Goal: Task Accomplishment & Management: Manage account settings

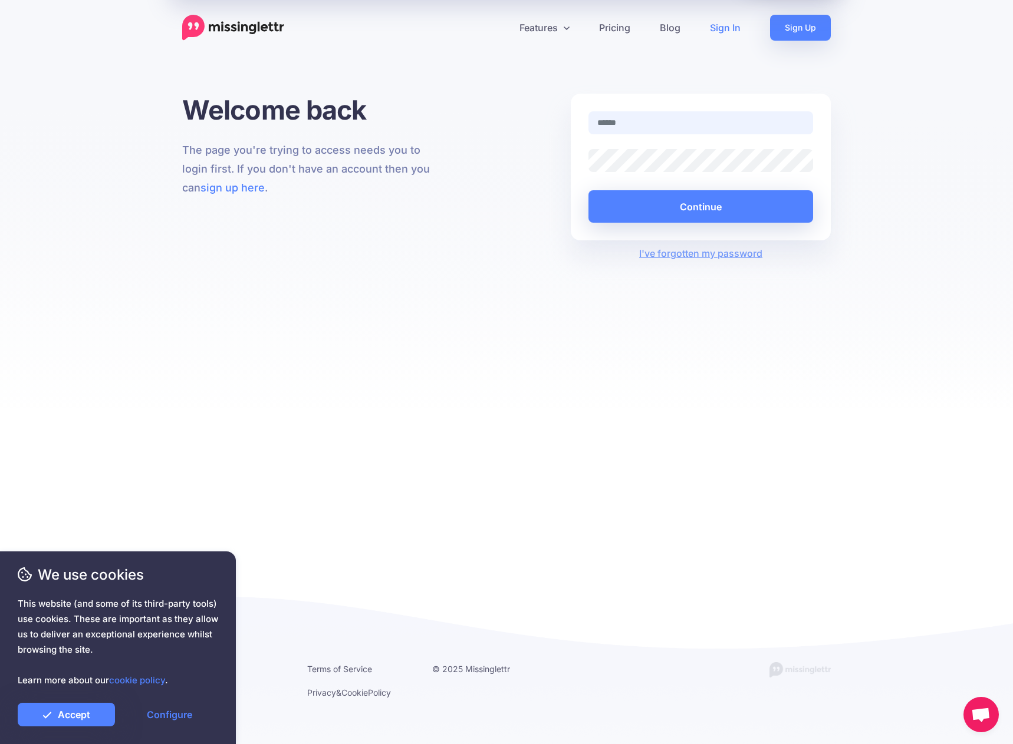
click at [654, 121] on input "text" at bounding box center [700, 122] width 225 height 23
type input "**********"
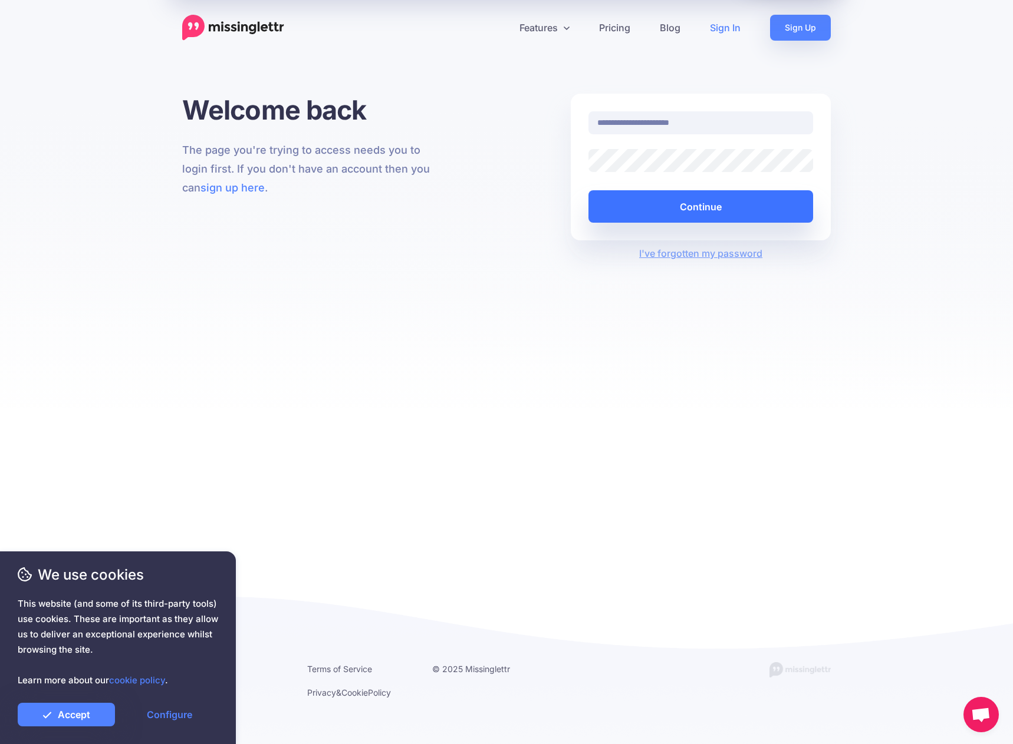
drag, startPoint x: 627, startPoint y: 209, endPoint x: 617, endPoint y: 223, distance: 17.3
click at [627, 208] on button "Continue" at bounding box center [700, 206] width 225 height 32
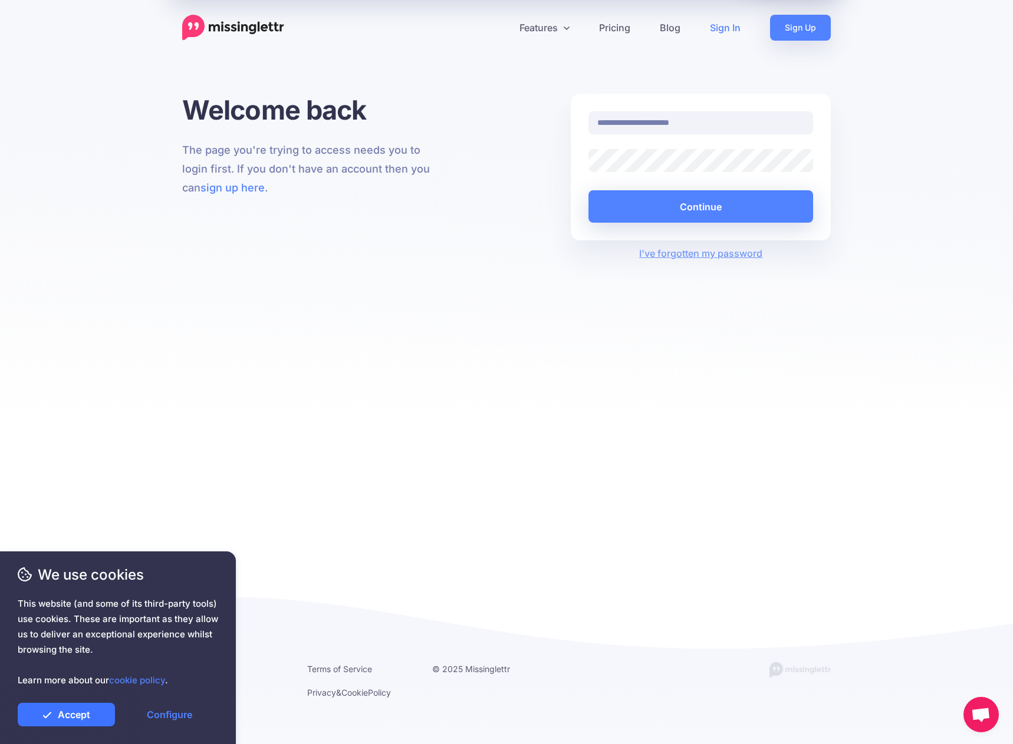
click at [61, 707] on link "Accept" at bounding box center [66, 715] width 97 height 24
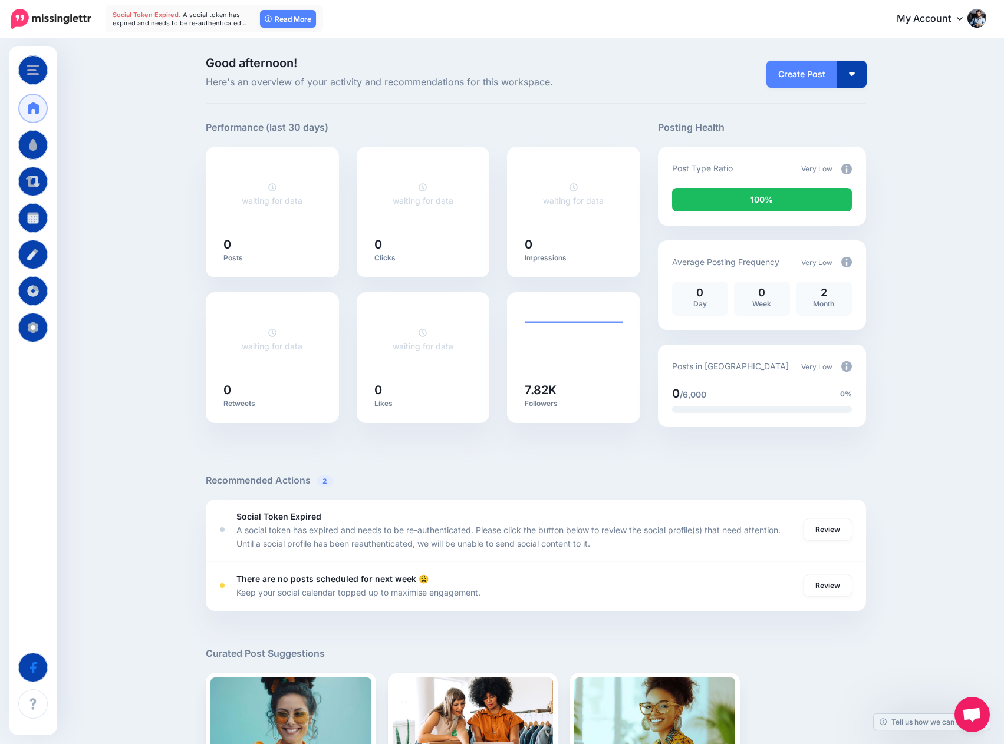
click at [963, 20] on link "My Account" at bounding box center [935, 19] width 101 height 29
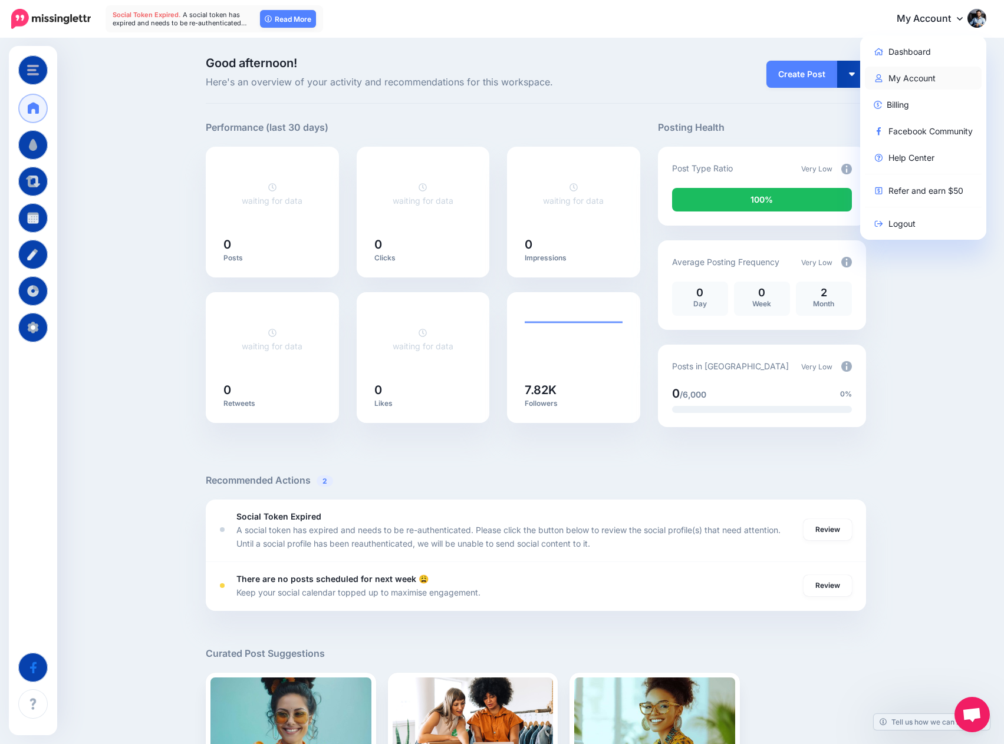
click at [924, 75] on link "My Account" at bounding box center [923, 78] width 117 height 23
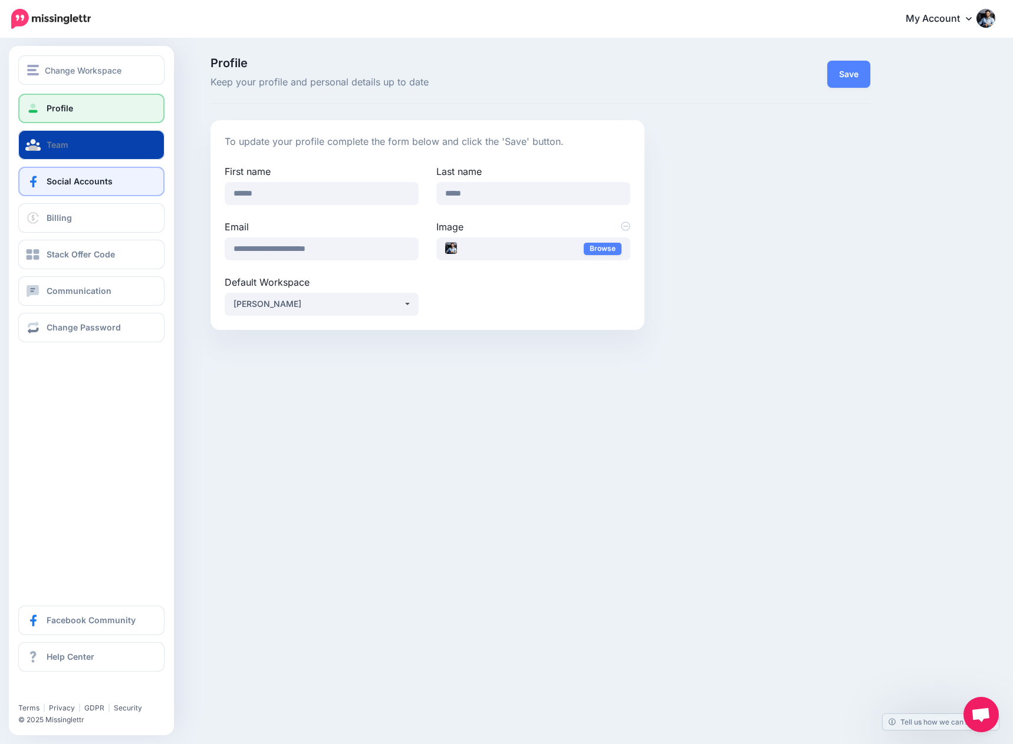
click at [70, 182] on span "Social Accounts" at bounding box center [80, 181] width 66 height 10
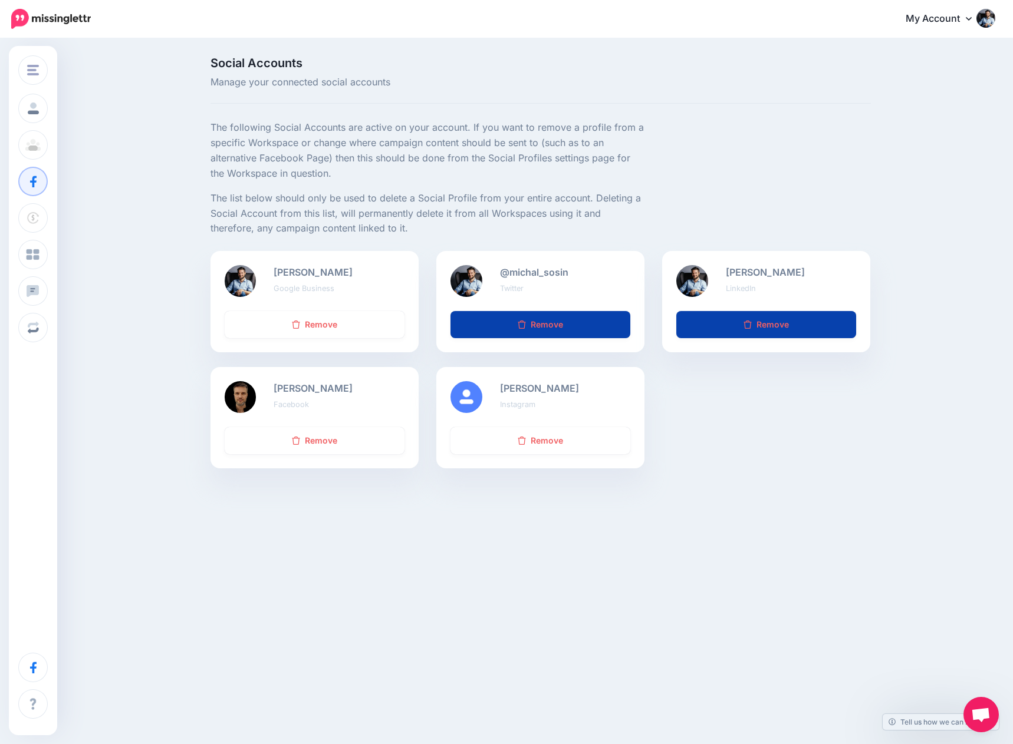
click at [771, 274] on b "Michał Sosin" at bounding box center [765, 272] width 79 height 12
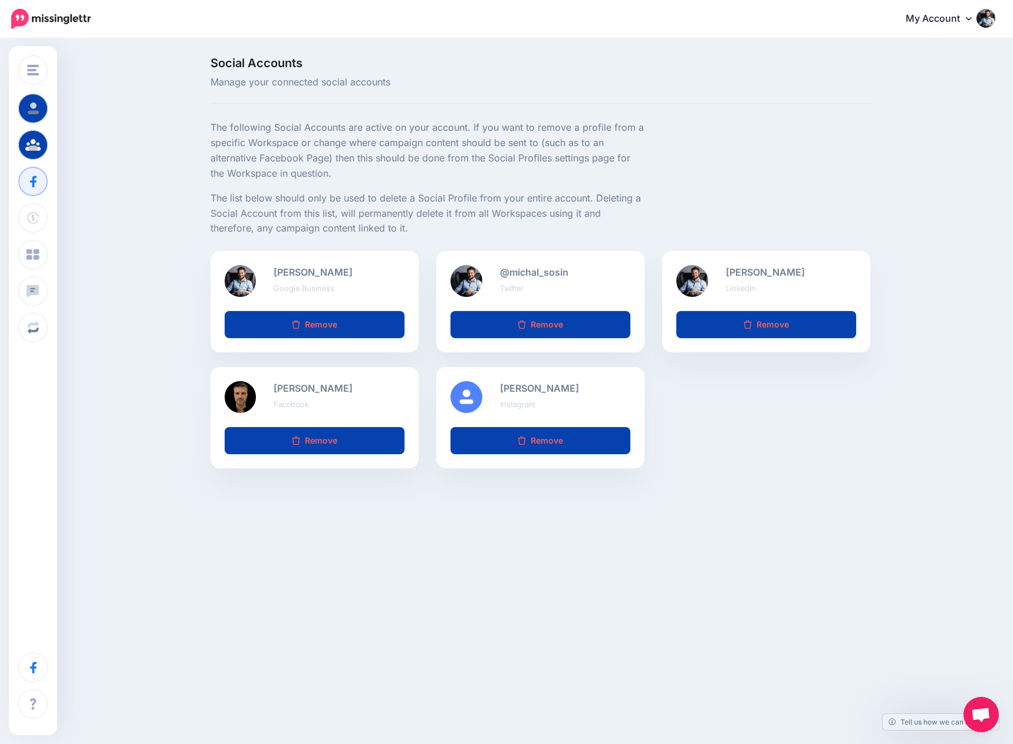
click at [945, 23] on link "My Account" at bounding box center [944, 19] width 101 height 29
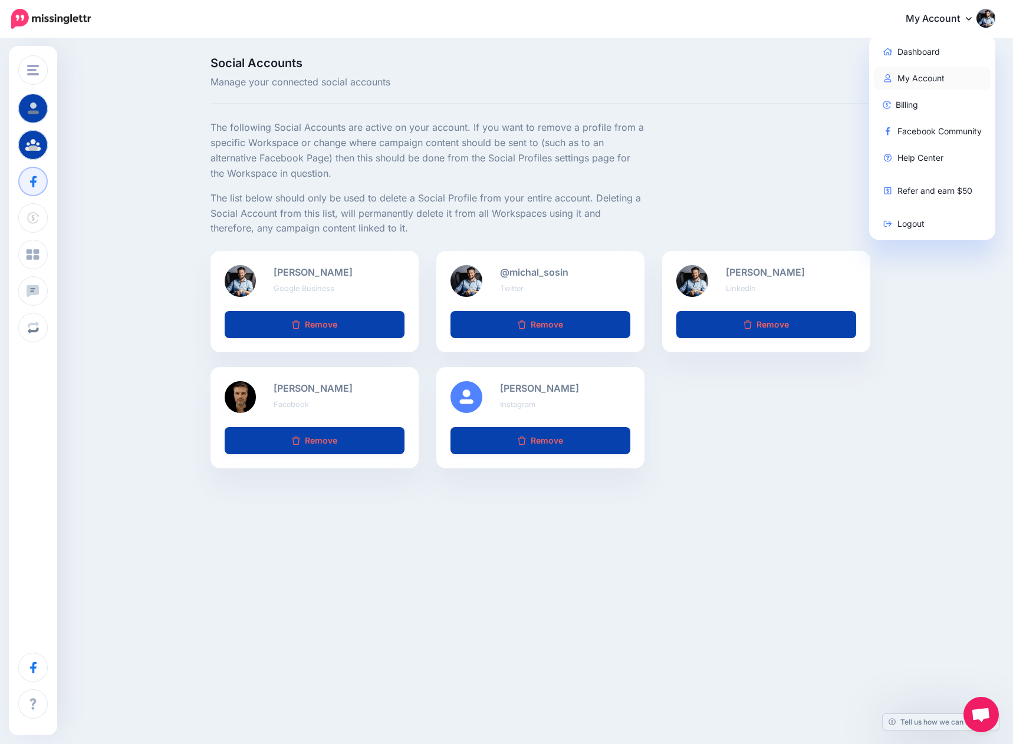
click at [920, 76] on link "My Account" at bounding box center [932, 78] width 117 height 23
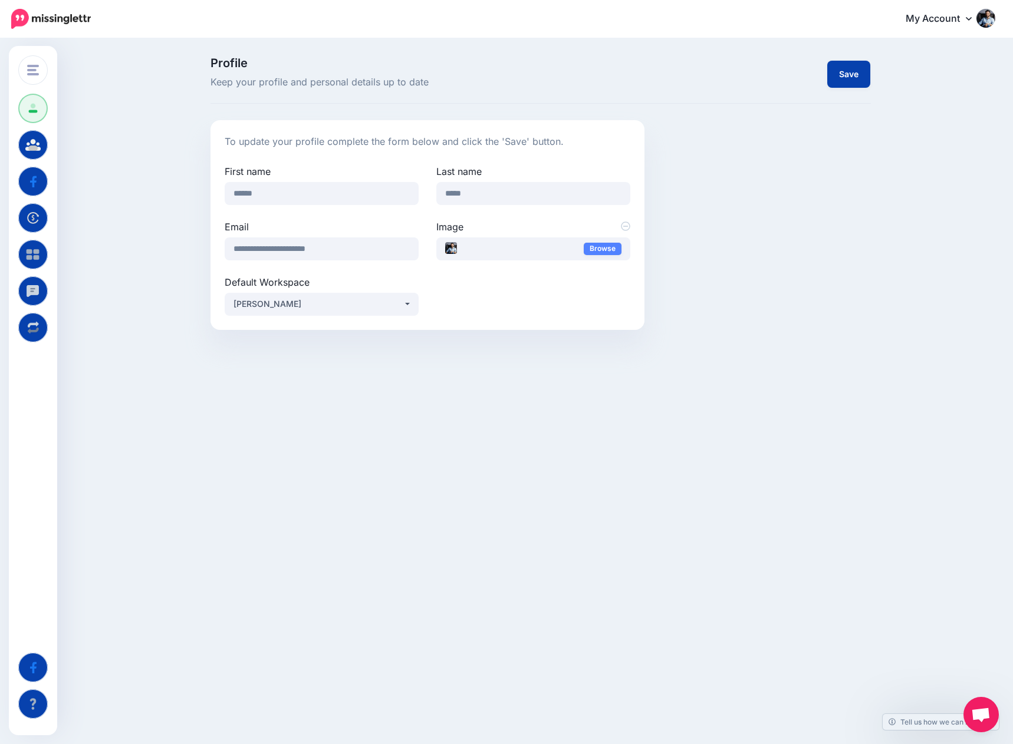
click at [950, 14] on link "My Account" at bounding box center [944, 19] width 101 height 29
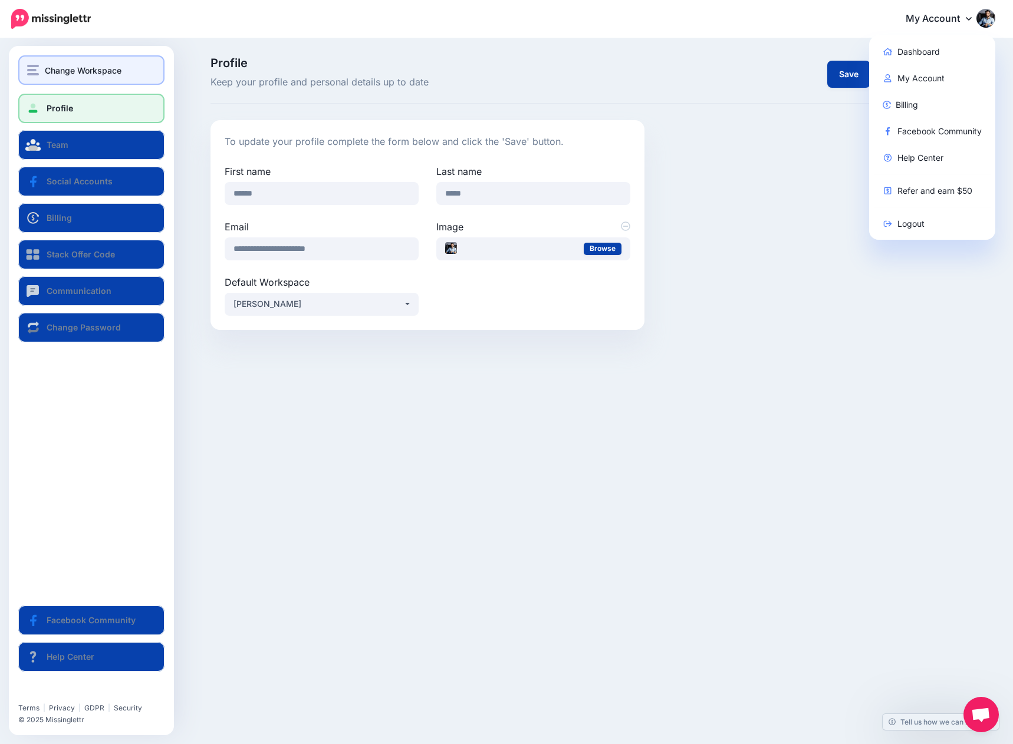
click at [46, 62] on button "Change Workspace" at bounding box center [91, 69] width 146 height 29
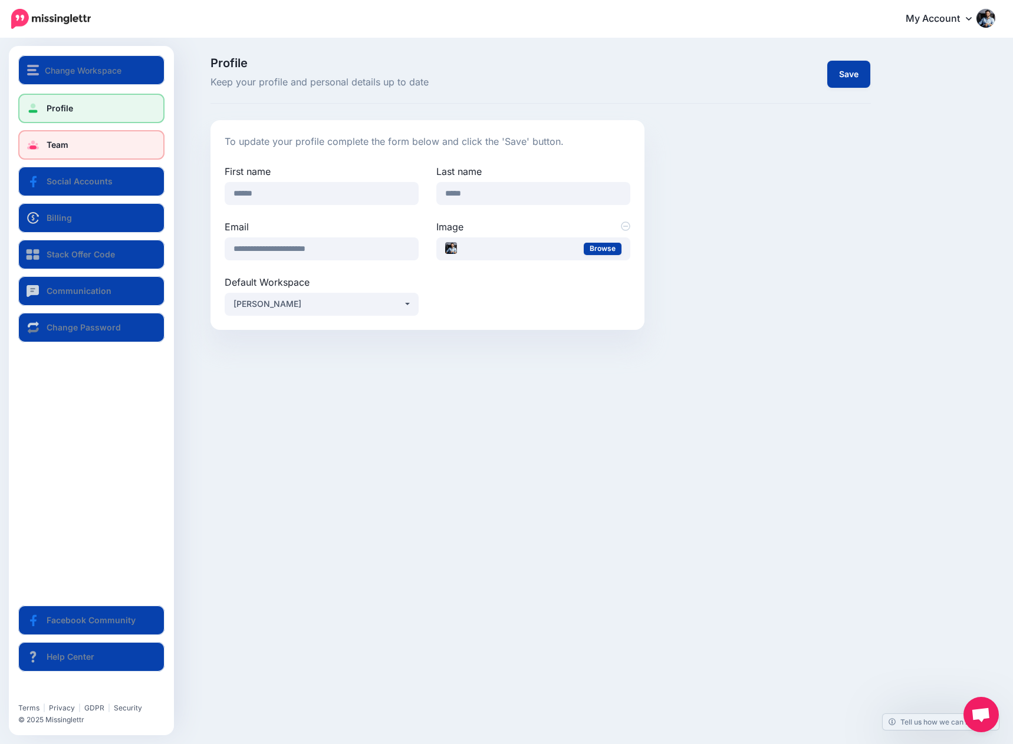
click at [68, 139] on link "Team" at bounding box center [91, 144] width 146 height 29
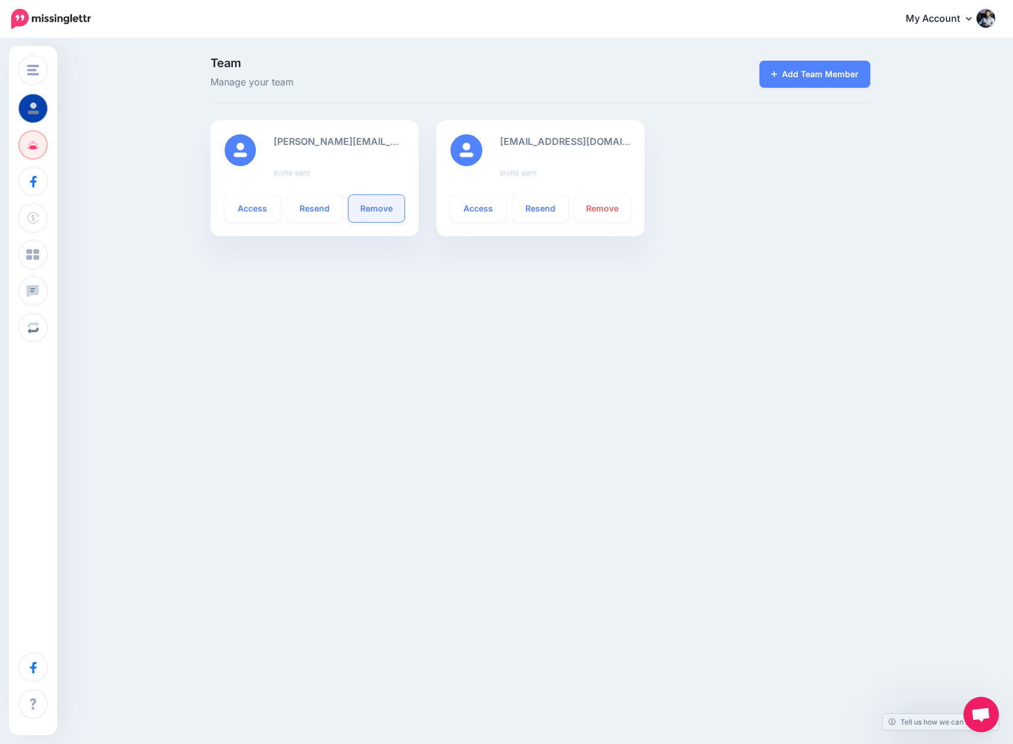
click at [392, 207] on link "Remove" at bounding box center [376, 208] width 56 height 27
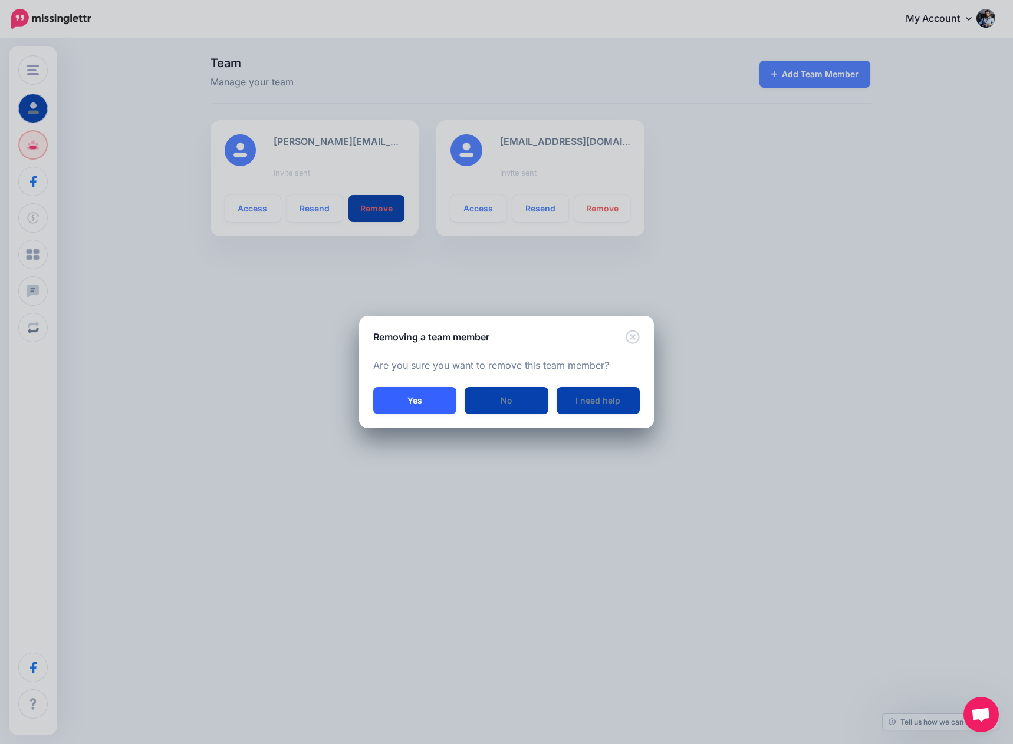
click at [419, 406] on button "Yes" at bounding box center [414, 400] width 83 height 27
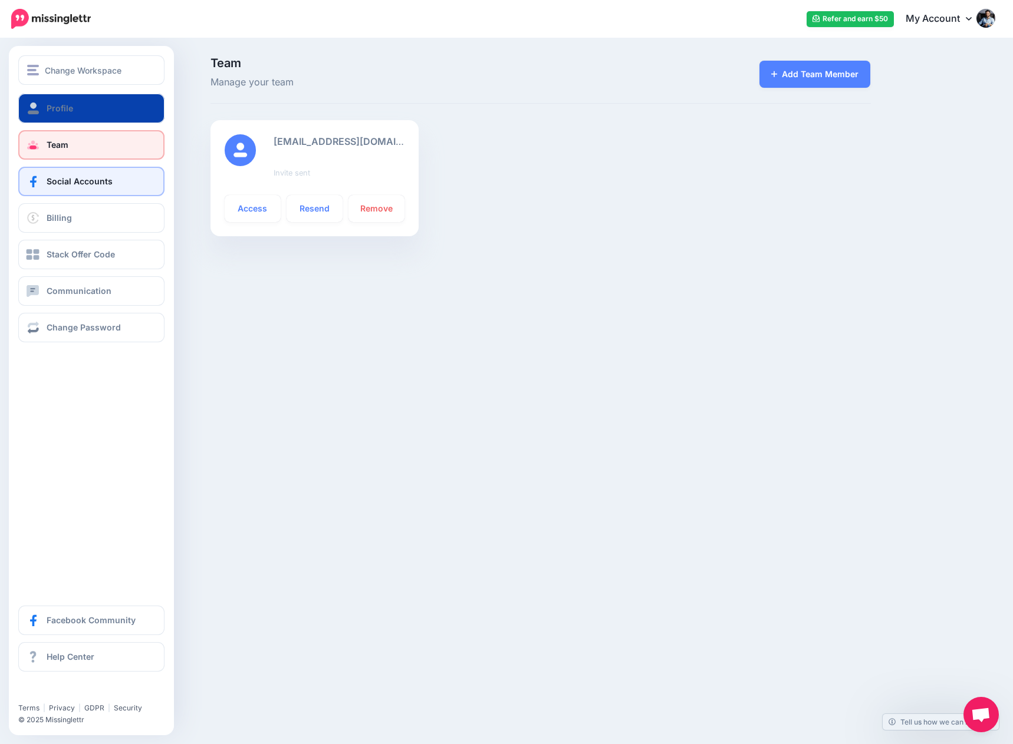
click at [81, 173] on link "Social Accounts" at bounding box center [91, 181] width 146 height 29
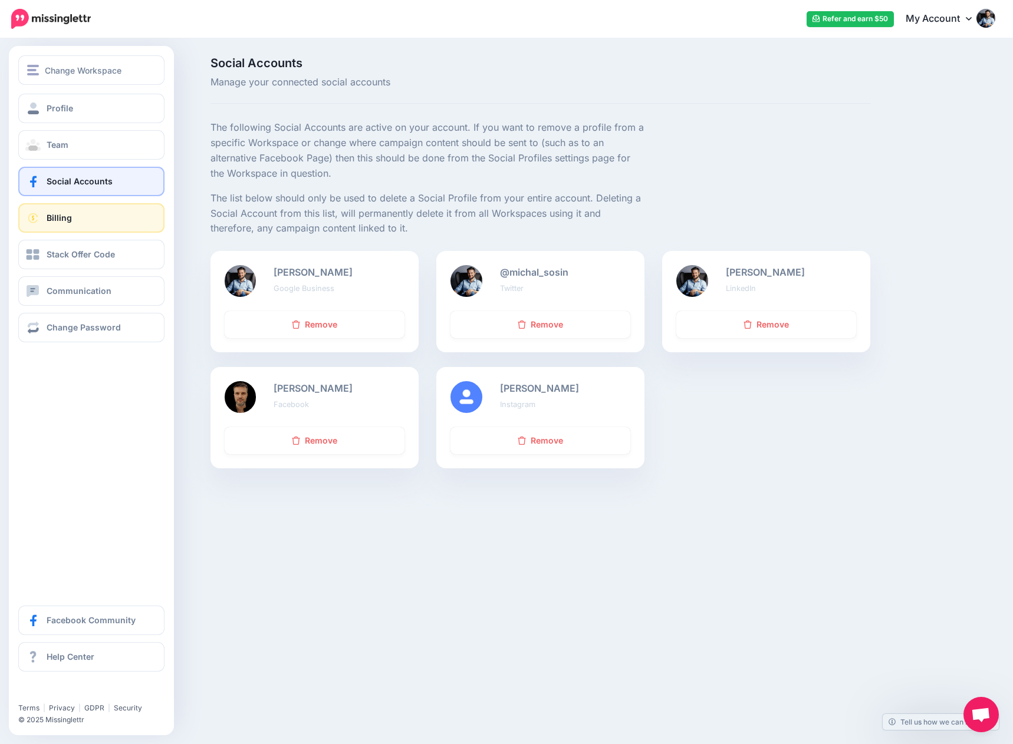
click at [57, 230] on link "Billing" at bounding box center [91, 217] width 146 height 29
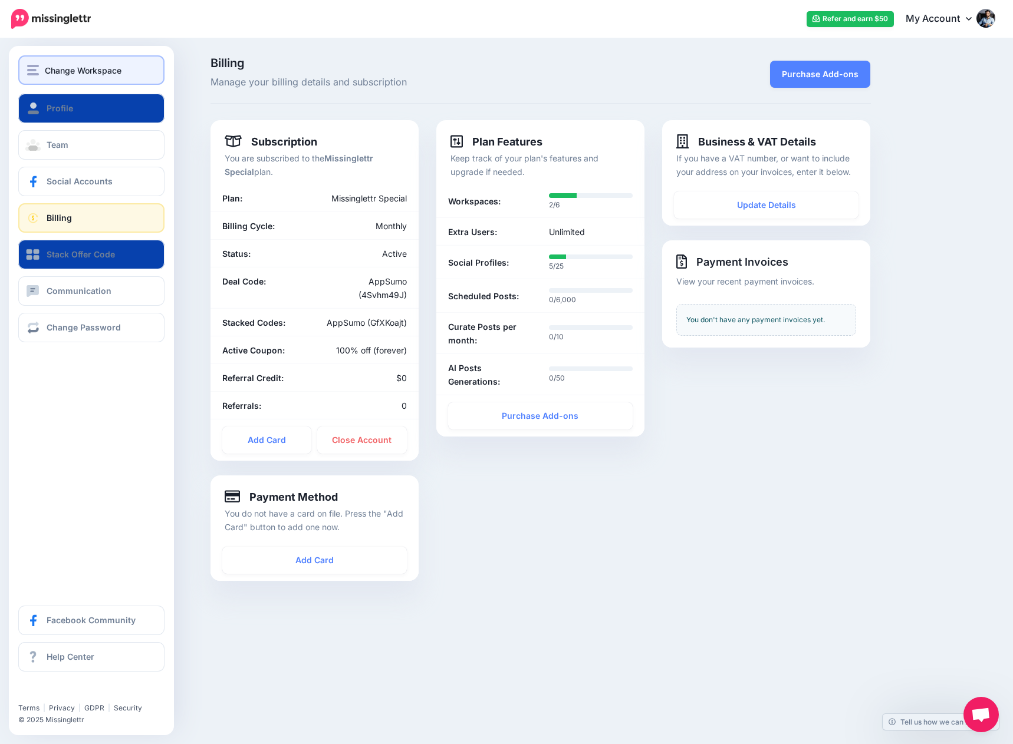
click at [55, 67] on span "Change Workspace" at bounding box center [83, 71] width 77 height 14
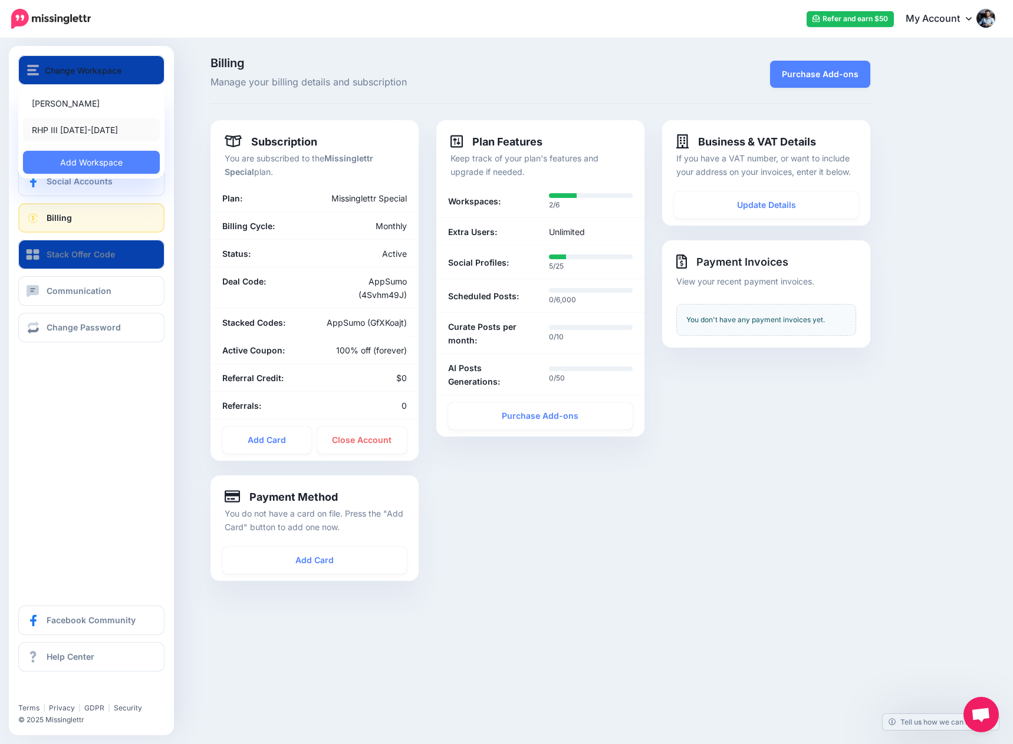
click at [64, 129] on link "RHP III [DATE]-[DATE]" at bounding box center [91, 129] width 137 height 23
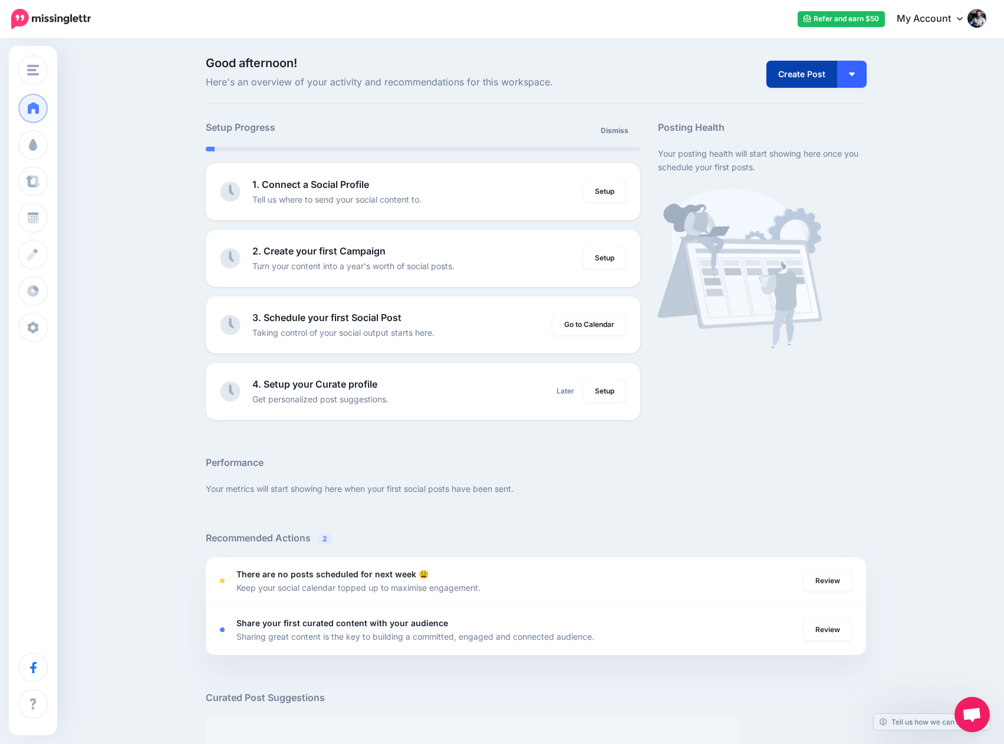
click at [861, 77] on button "button" at bounding box center [851, 74] width 29 height 27
click at [911, 104] on div "Good afternoon! Here's an overview of your activity and recommendations for thi…" at bounding box center [502, 522] width 1004 height 967
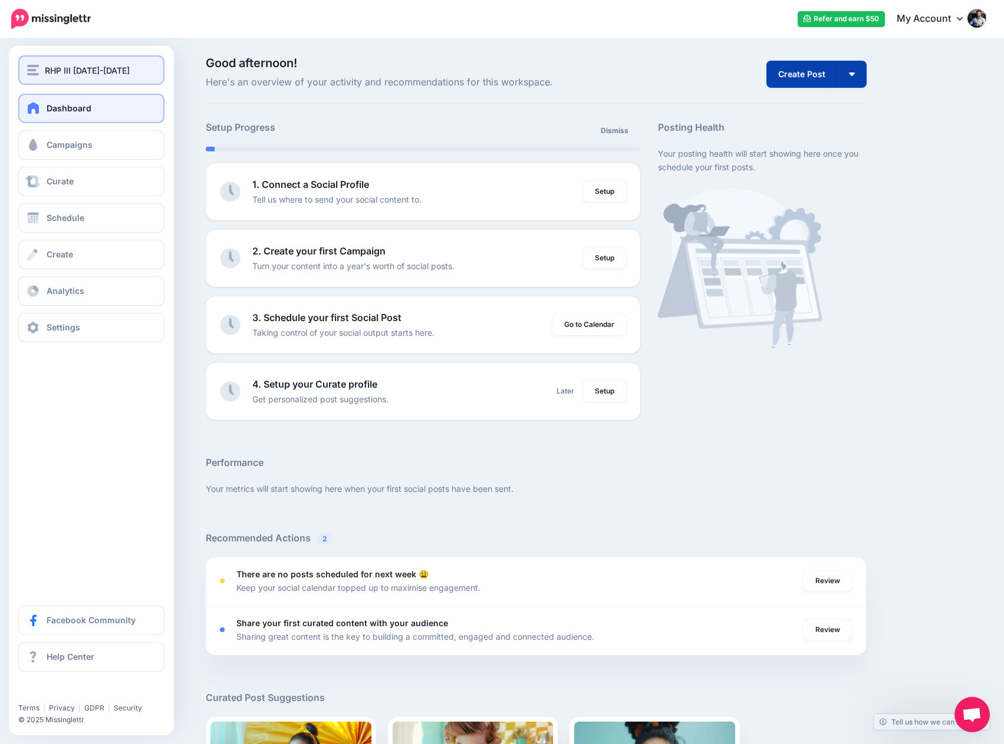
click at [47, 62] on button "RHP III [DATE]-[DATE]" at bounding box center [91, 69] width 146 height 29
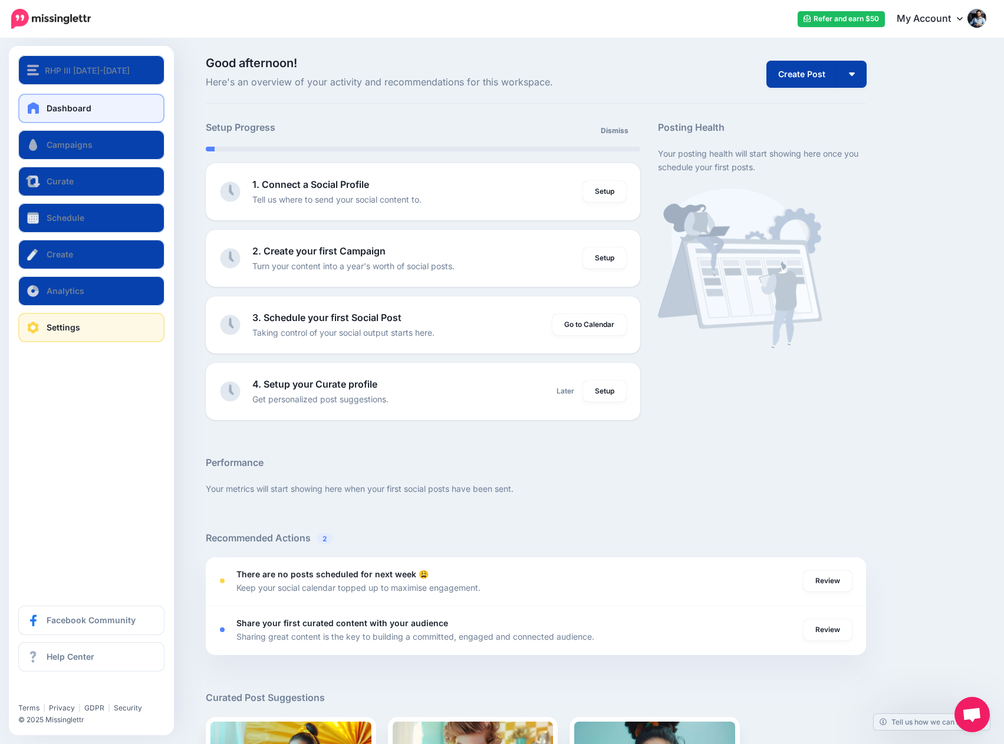
click at [93, 323] on link "Settings" at bounding box center [91, 327] width 146 height 29
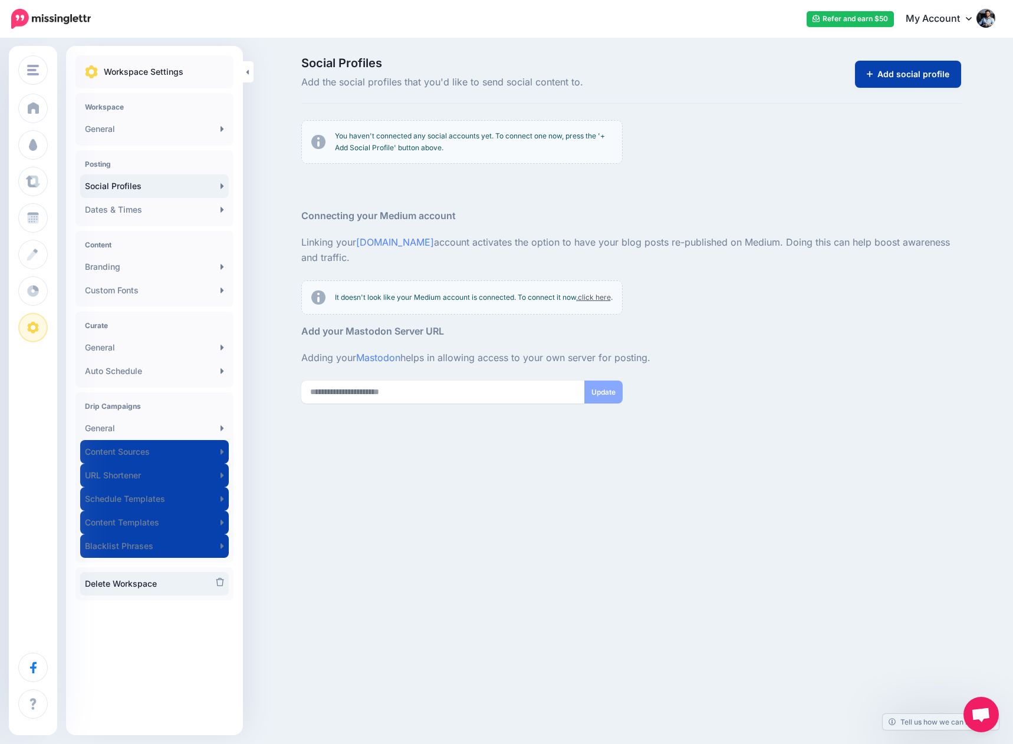
click at [154, 579] on link "Delete Workspace" at bounding box center [154, 584] width 149 height 24
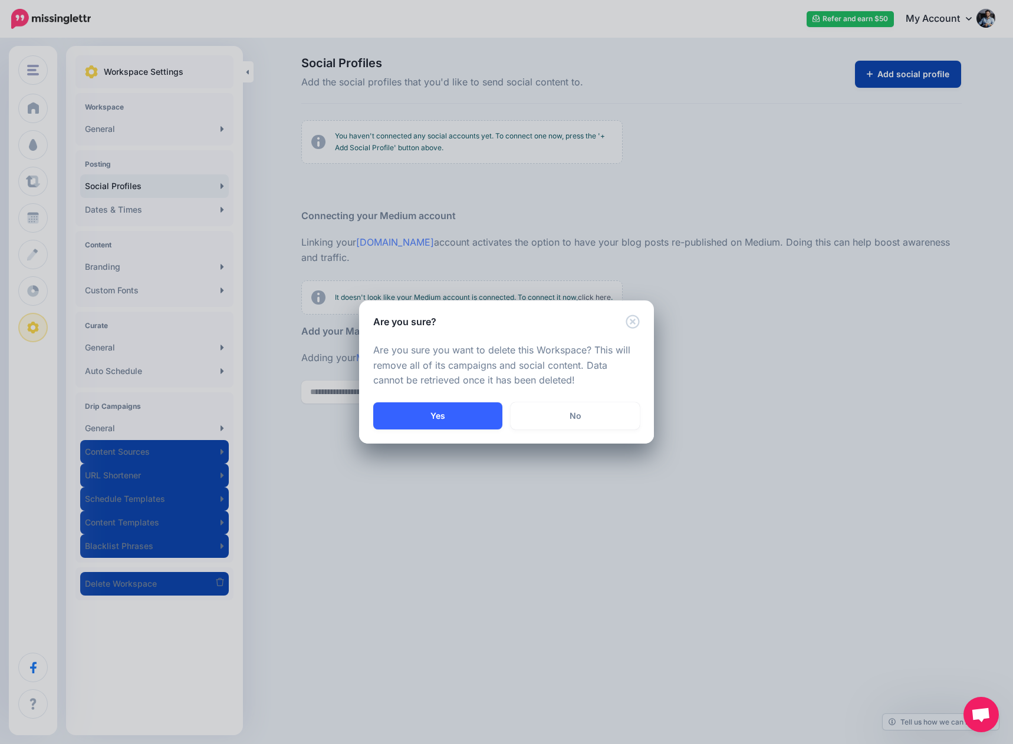
click at [434, 422] on button "Yes" at bounding box center [437, 416] width 129 height 27
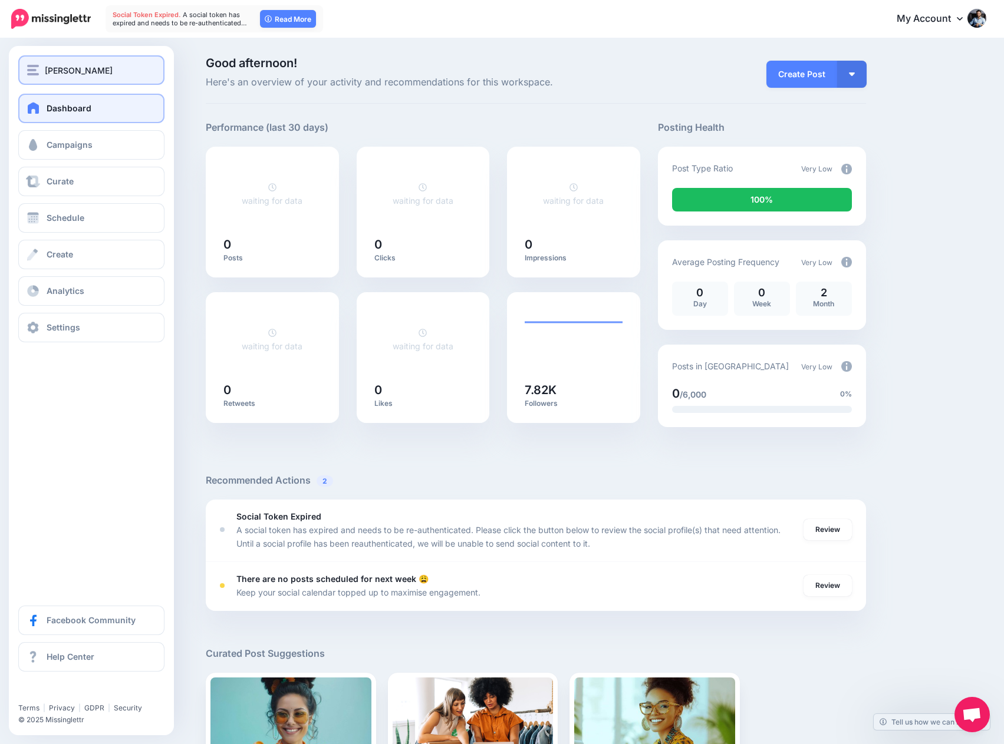
click at [67, 68] on span "[PERSON_NAME]" at bounding box center [79, 71] width 68 height 14
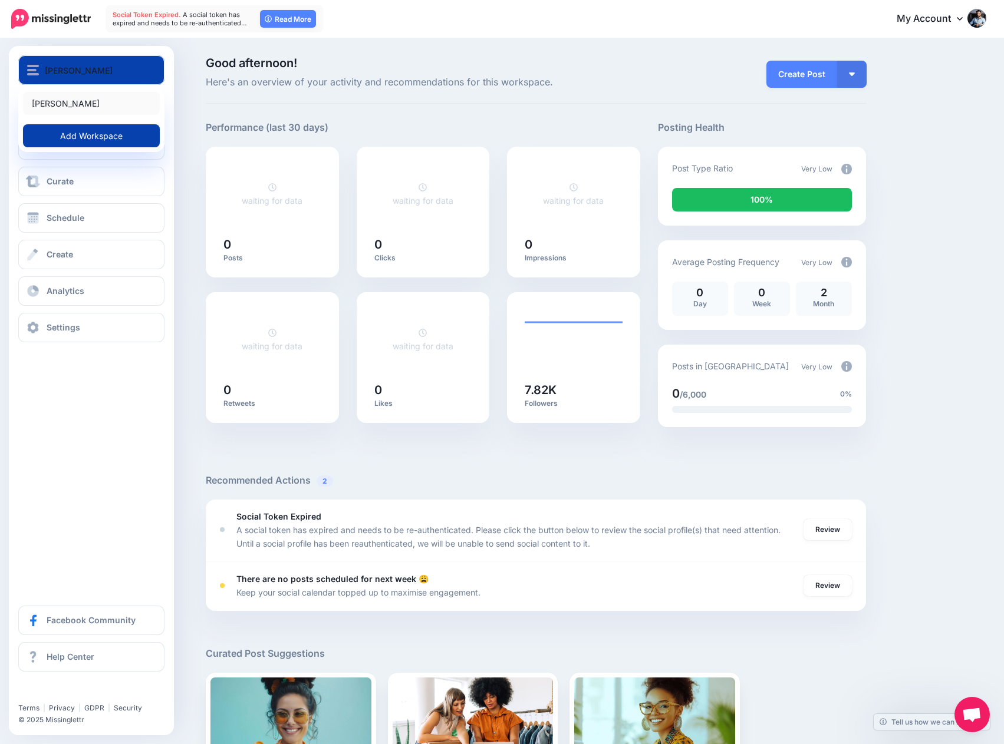
click at [89, 108] on link "[PERSON_NAME]" at bounding box center [91, 103] width 137 height 23
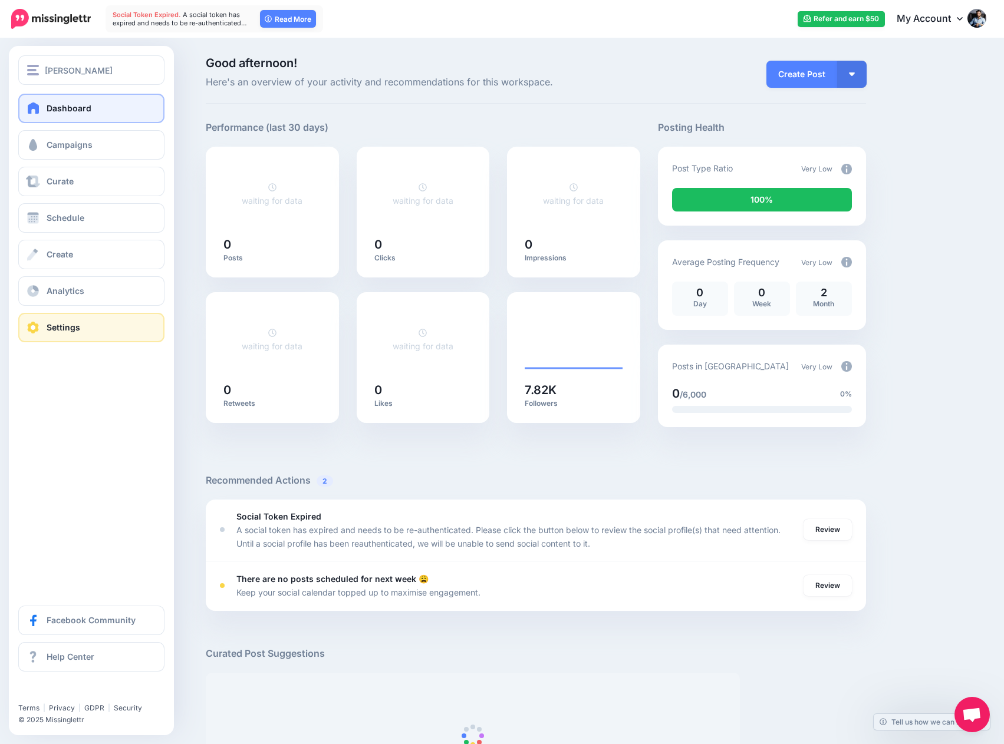
click at [51, 331] on span "Settings" at bounding box center [64, 327] width 34 height 10
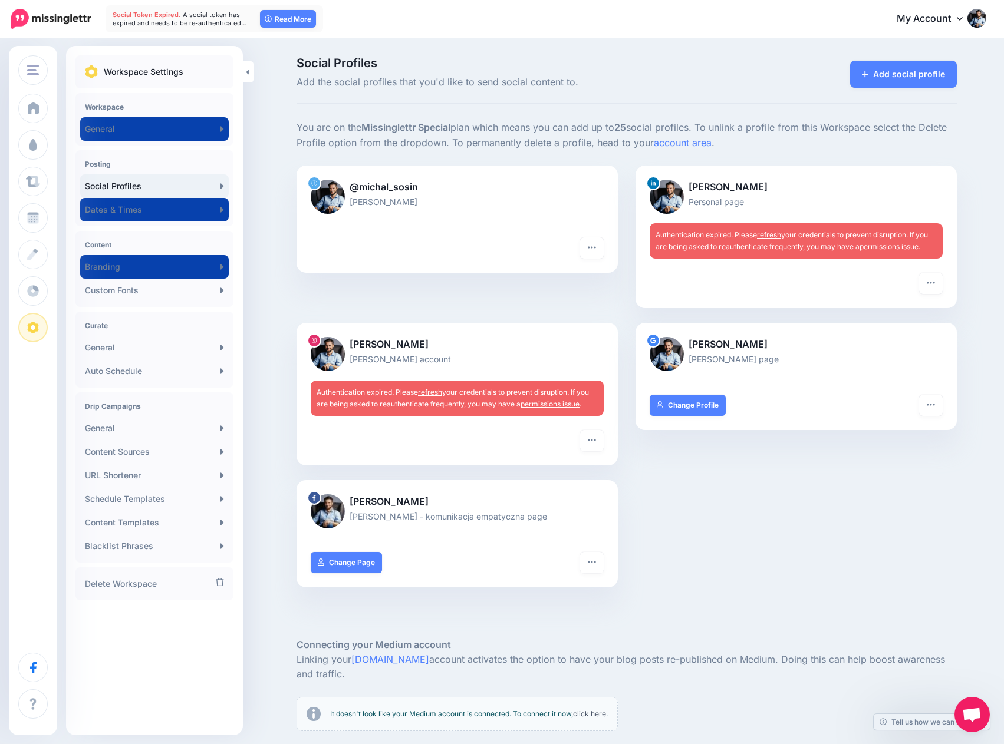
click at [134, 186] on link "Social Profiles" at bounding box center [154, 186] width 149 height 24
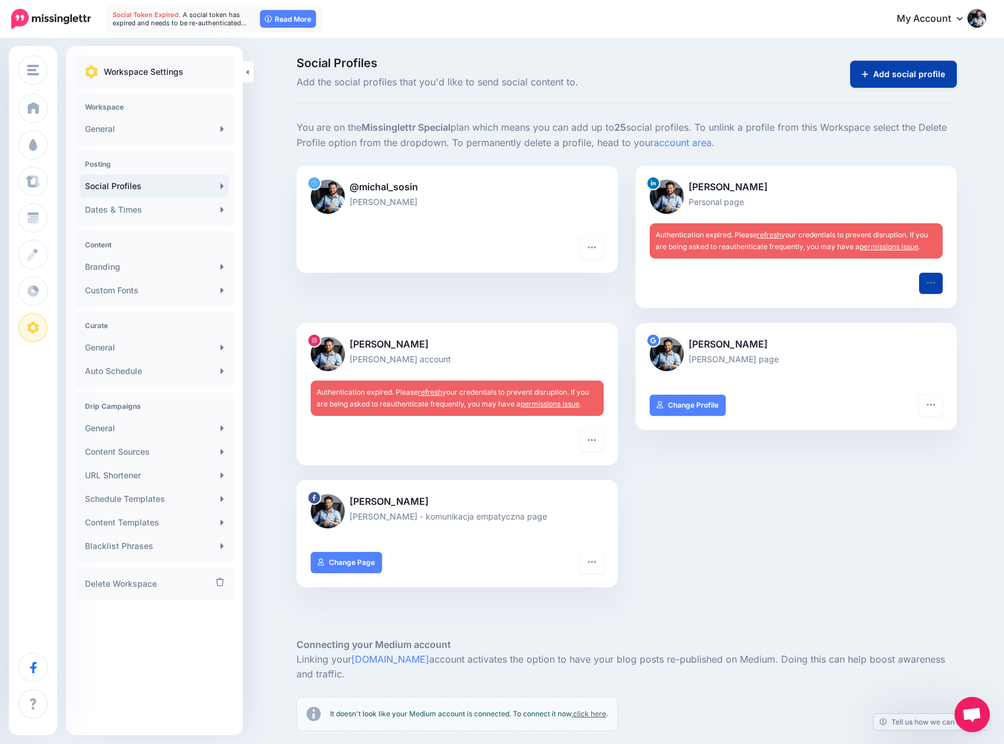
click at [768, 236] on link "refresh" at bounding box center [769, 234] width 24 height 9
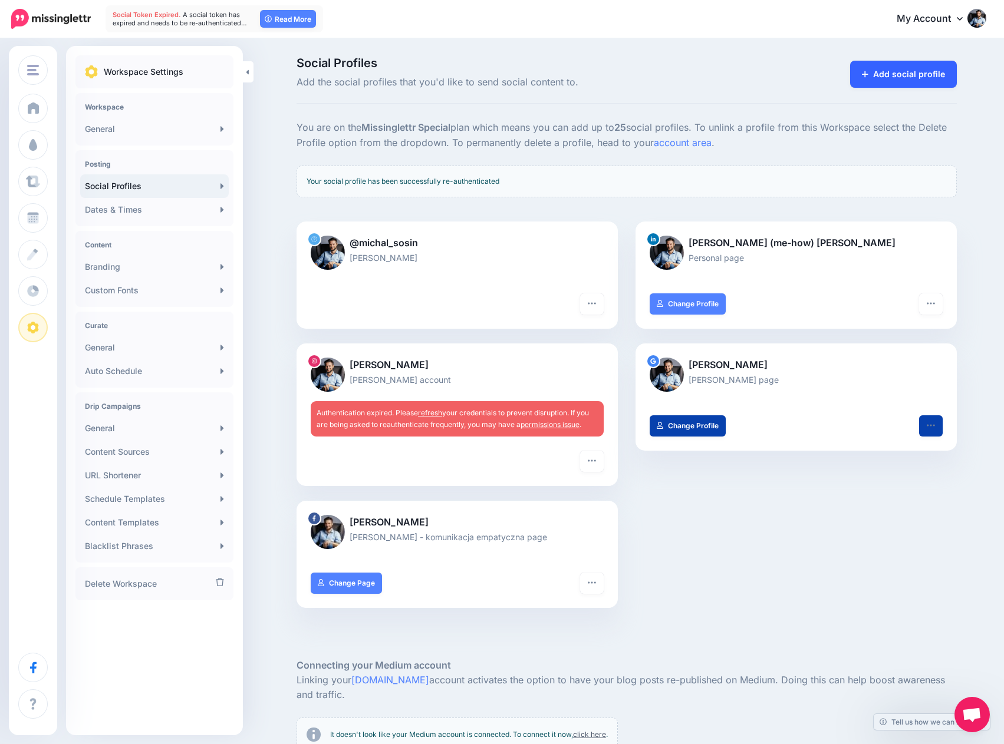
click at [888, 70] on link "Add social profile" at bounding box center [903, 74] width 107 height 27
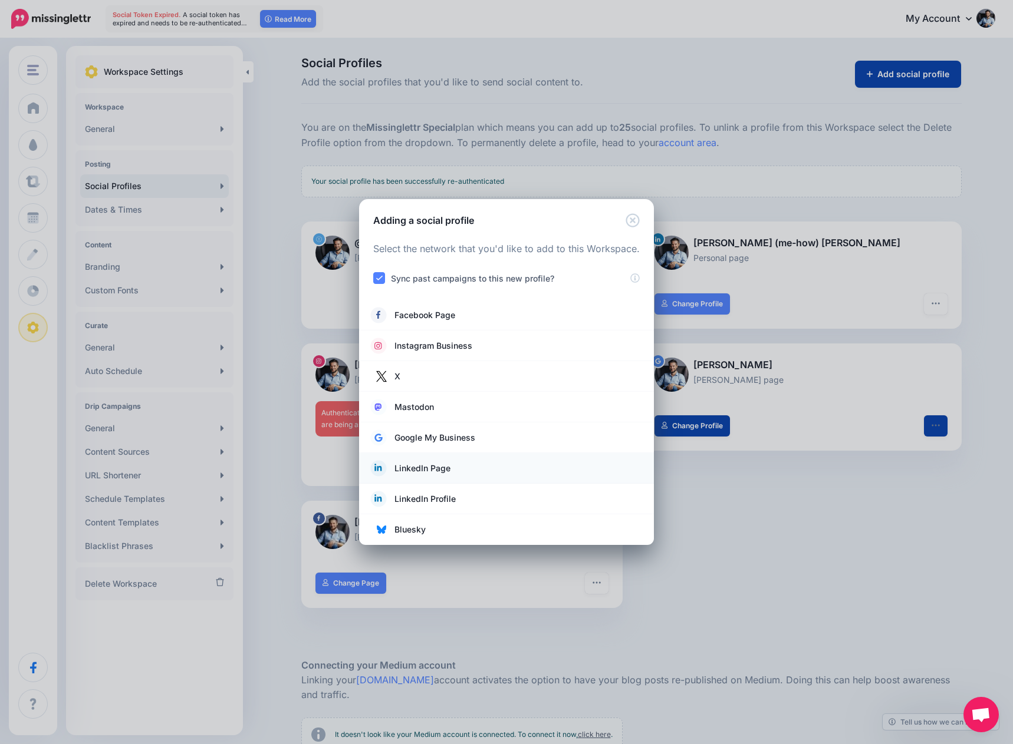
click at [434, 469] on span "LinkedIn Page" at bounding box center [422, 469] width 56 height 14
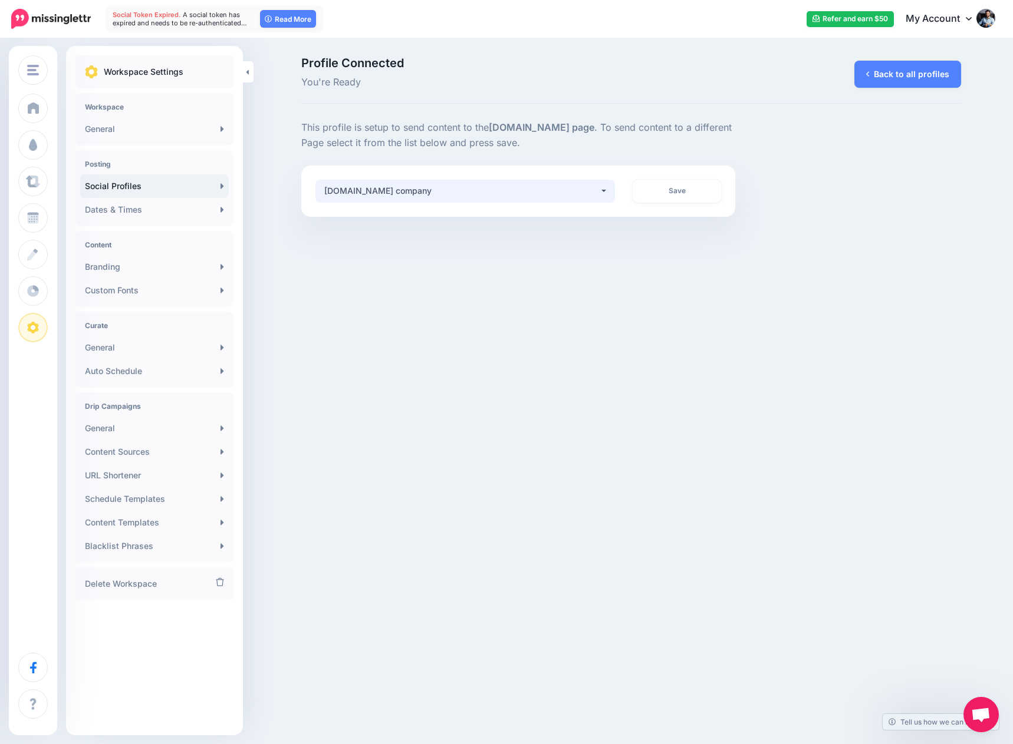
click at [497, 196] on div "[DOMAIN_NAME] company" at bounding box center [461, 191] width 275 height 14
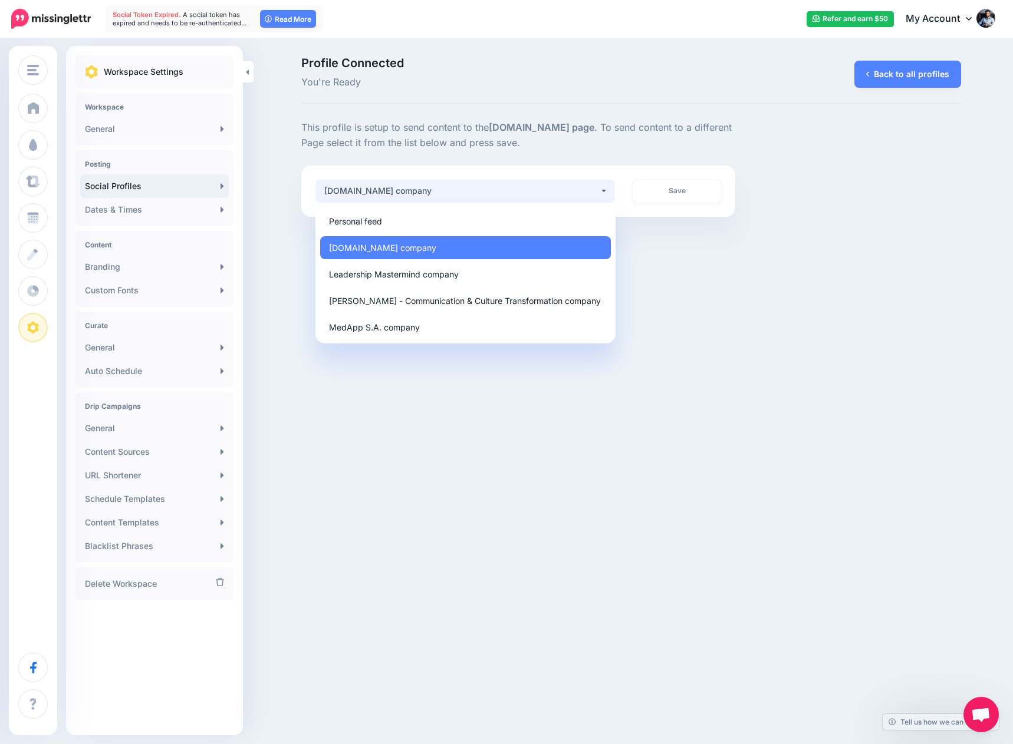
click at [535, 148] on p "This profile is setup to send content to the [DOMAIN_NAME] page . To send conte…" at bounding box center [518, 135] width 434 height 31
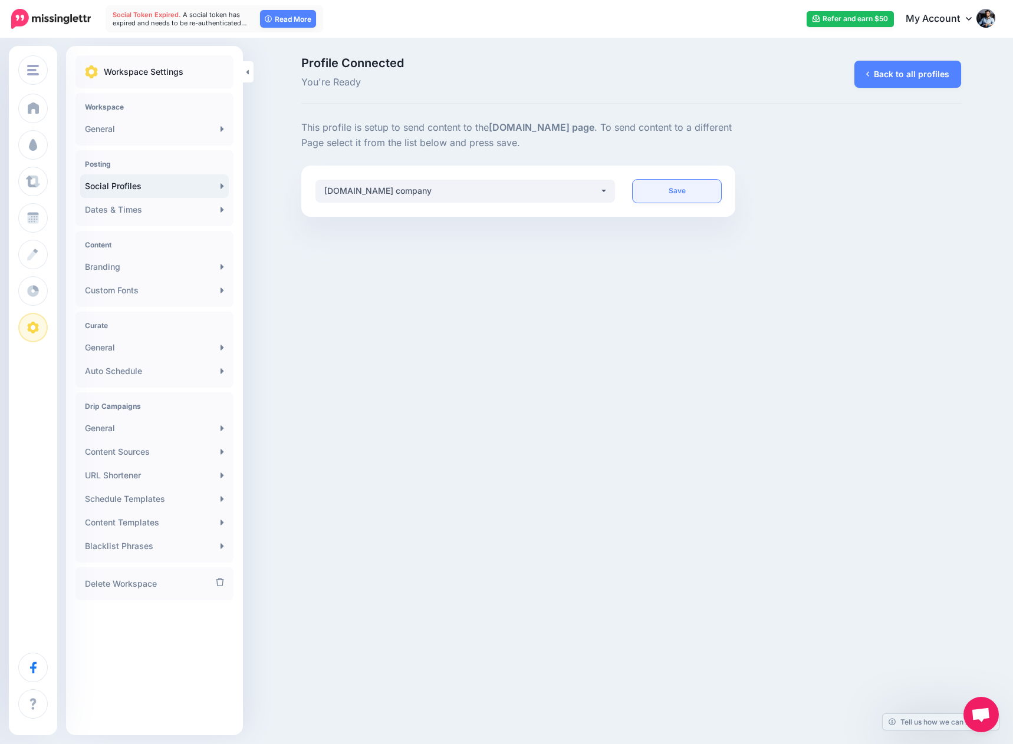
click at [687, 197] on link "Save" at bounding box center [676, 191] width 88 height 23
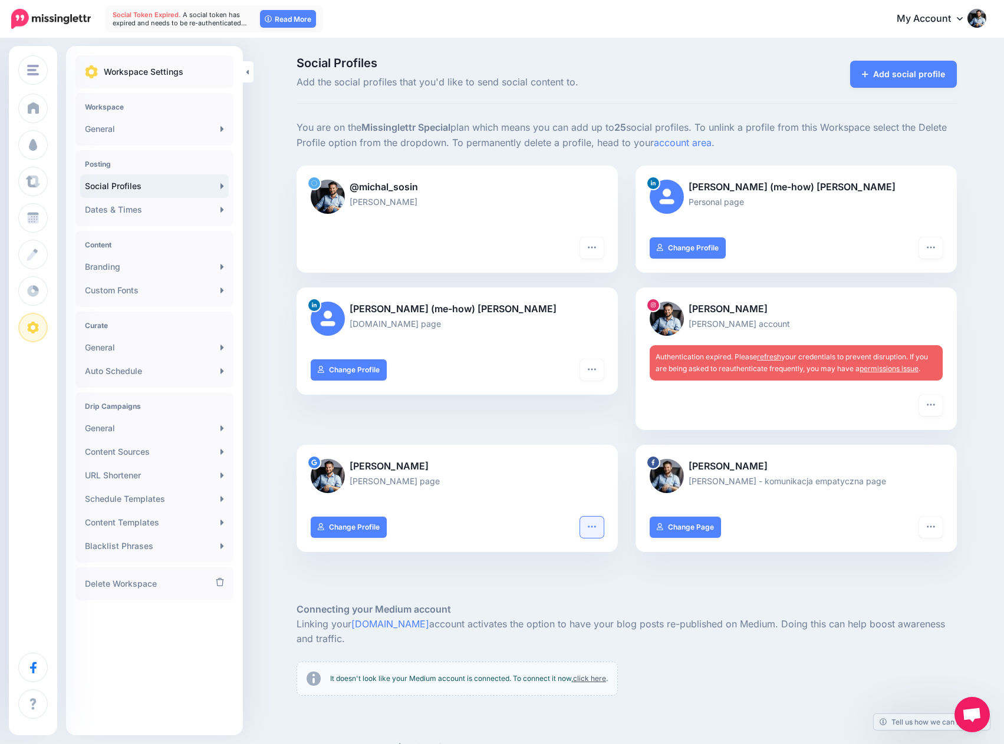
click at [599, 532] on button "button" at bounding box center [592, 527] width 24 height 21
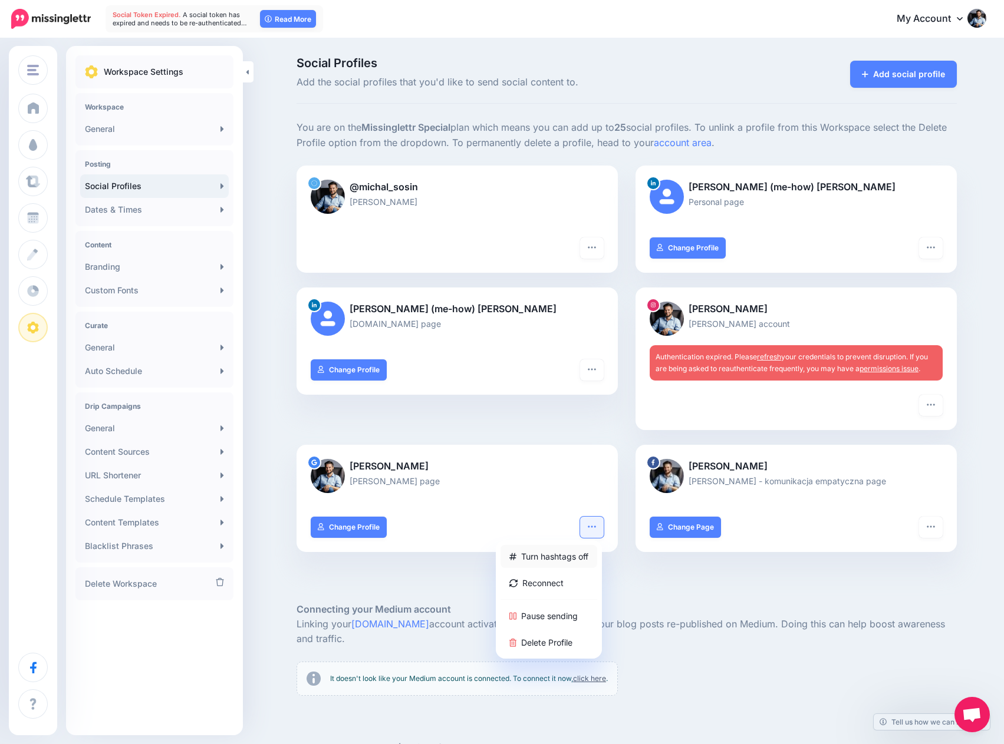
click at [587, 554] on link "Turn hashtags off" at bounding box center [548, 556] width 97 height 23
click at [648, 583] on div at bounding box center [626, 584] width 660 height 35
